Goal: Task Accomplishment & Management: Use online tool/utility

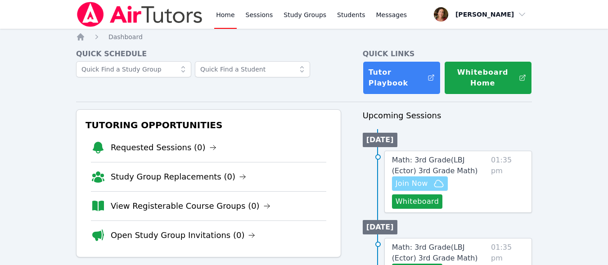
click at [407, 185] on span "Join Now" at bounding box center [412, 183] width 32 height 11
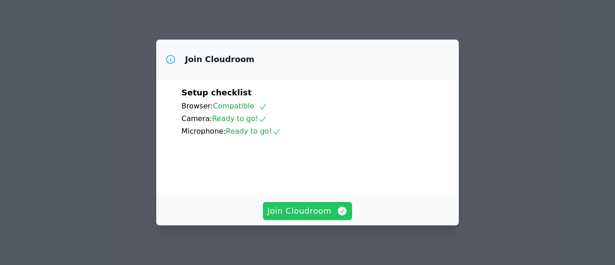
click at [331, 207] on span "Join Cloudroom" at bounding box center [307, 211] width 81 height 13
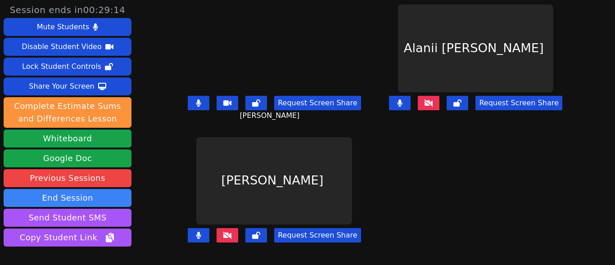
click at [423, 107] on button at bounding box center [429, 103] width 22 height 14
click at [424, 105] on icon at bounding box center [428, 102] width 9 height 7
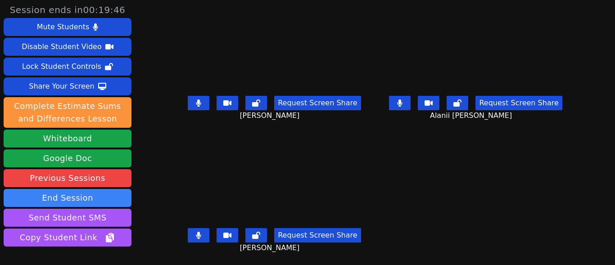
click at [201, 103] on icon at bounding box center [198, 102] width 5 height 7
click at [202, 103] on icon at bounding box center [198, 102] width 9 height 7
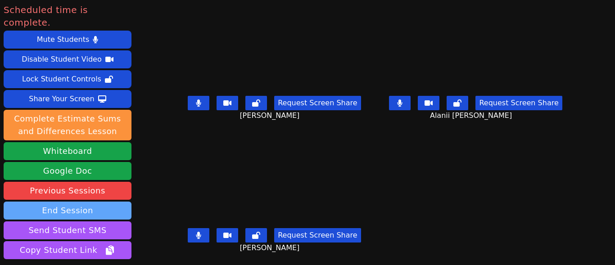
click at [70, 202] on button "End Session" at bounding box center [68, 211] width 128 height 18
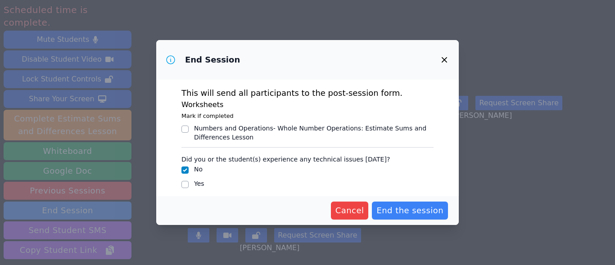
click at [442, 59] on icon "button" at bounding box center [444, 59] width 11 height 11
